Goal: Information Seeking & Learning: Learn about a topic

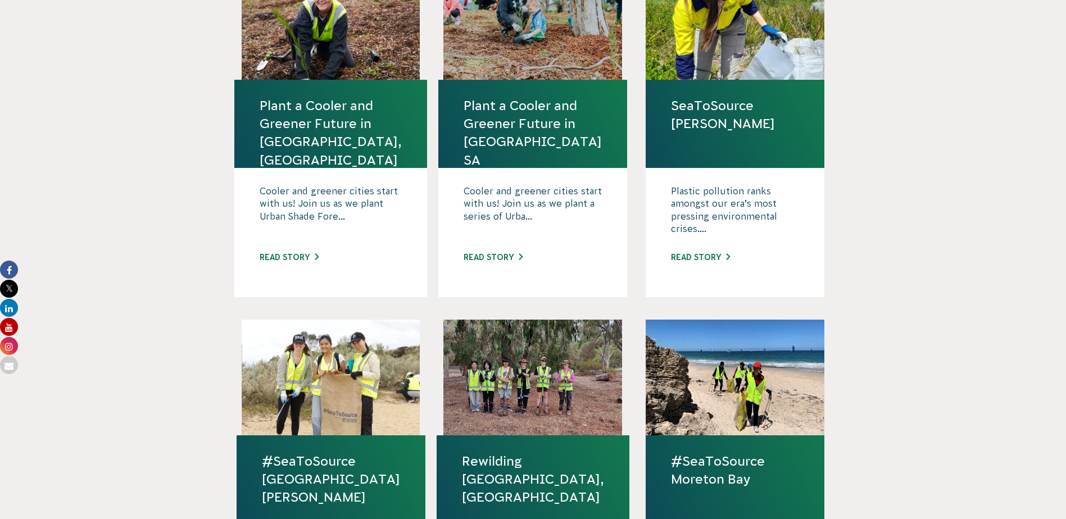
scroll to position [56, 0]
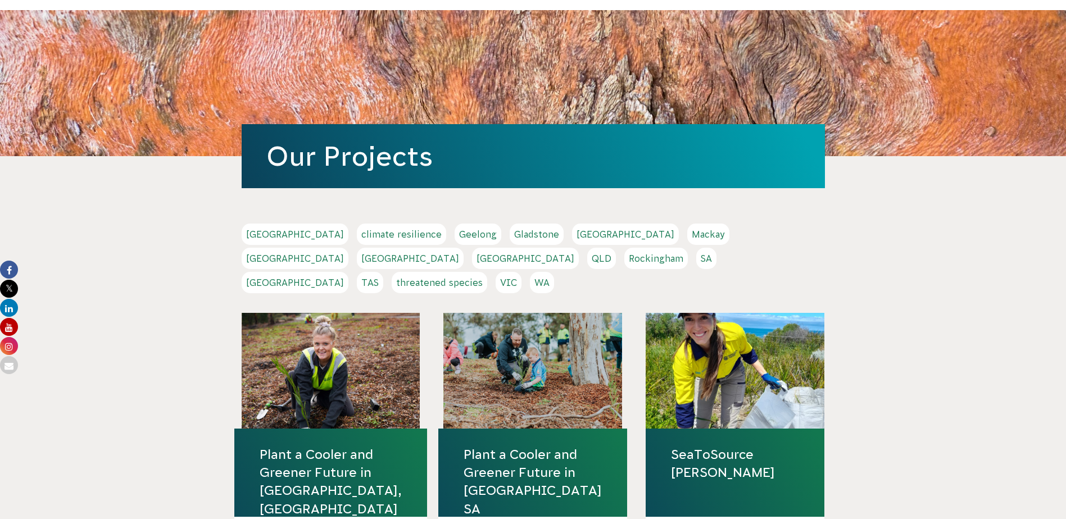
click at [554, 272] on link "WA" at bounding box center [542, 282] width 24 height 21
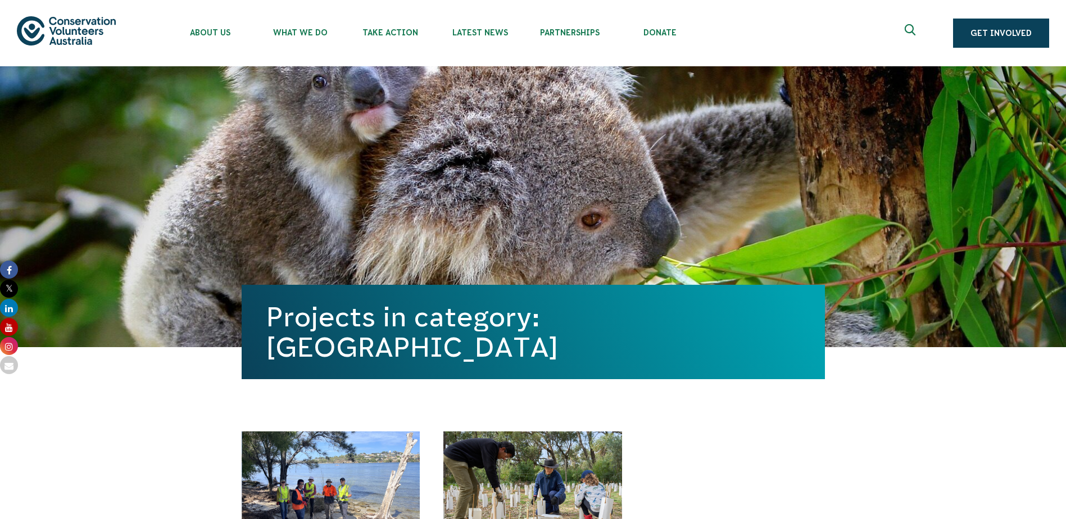
scroll to position [450, 0]
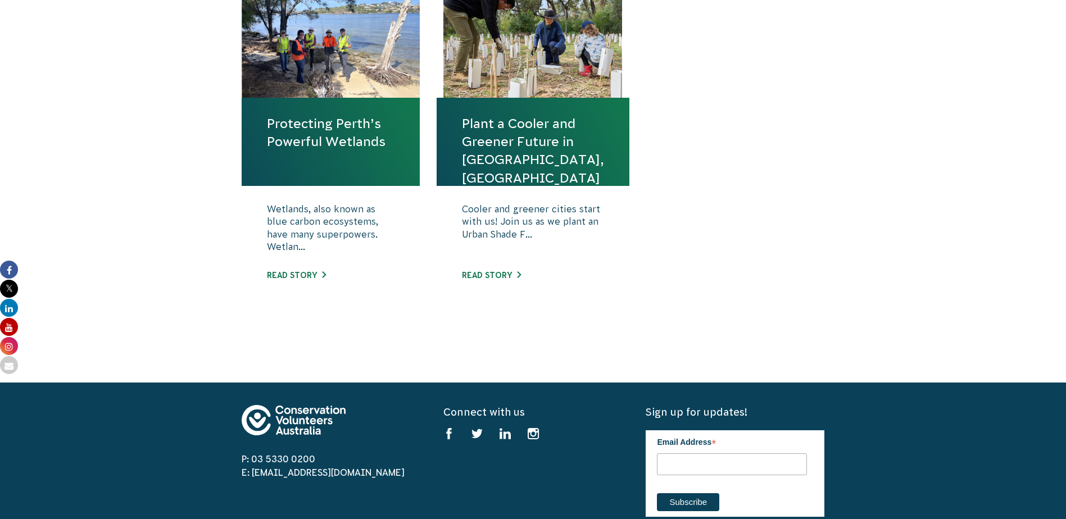
click at [370, 155] on h4 "Protecting Perth’s Powerful Wetlands" at bounding box center [331, 142] width 179 height 88
click at [328, 248] on p "Wetlands, also known as blue carbon ecosystems, have many superpowers. Wetlan..." at bounding box center [331, 231] width 128 height 56
click at [311, 270] on div "Wetlands, also known as blue carbon ecosystems, have many superpowers. Wetlan..…" at bounding box center [331, 250] width 179 height 129
click at [327, 175] on h4 "Protecting Perth’s Powerful Wetlands" at bounding box center [331, 142] width 179 height 88
click at [327, 161] on h4 "Protecting Perth’s Powerful Wetlands" at bounding box center [331, 142] width 179 height 88
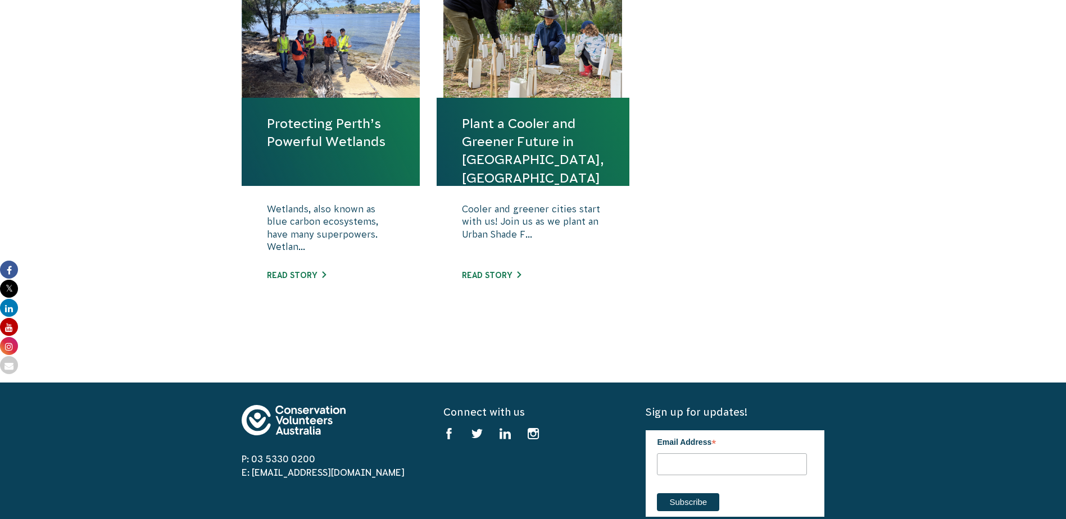
click at [318, 114] on h4 "Protecting Perth’s Powerful Wetlands" at bounding box center [331, 142] width 179 height 88
click at [309, 276] on link "Read story" at bounding box center [296, 275] width 59 height 9
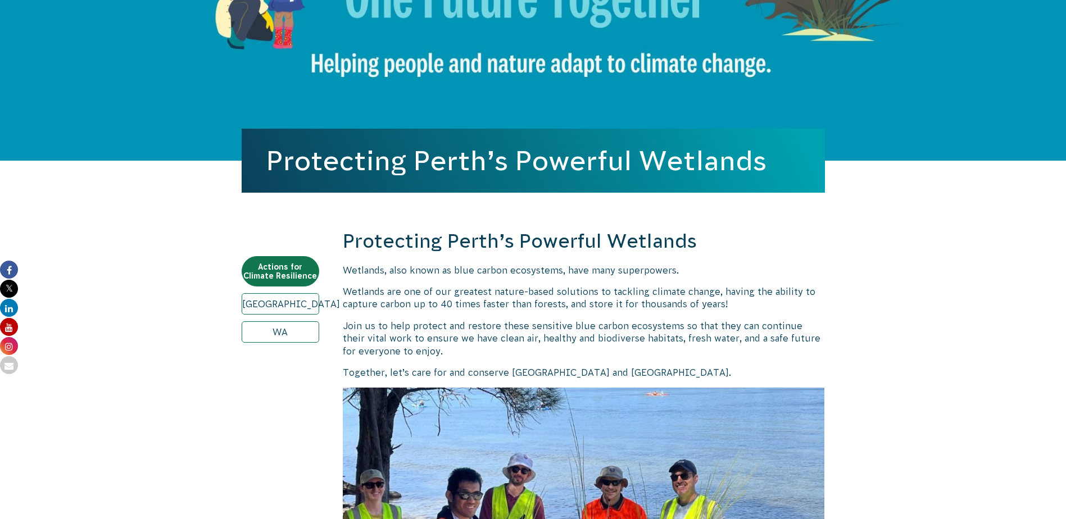
scroll to position [450, 0]
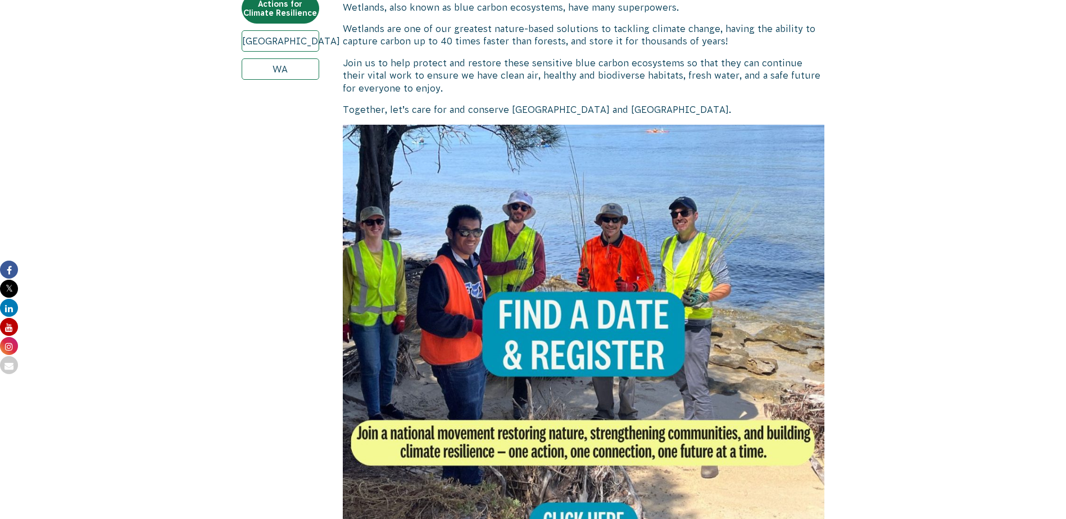
click at [553, 305] on img at bounding box center [584, 366] width 482 height 482
